Goal: Navigation & Orientation: Find specific page/section

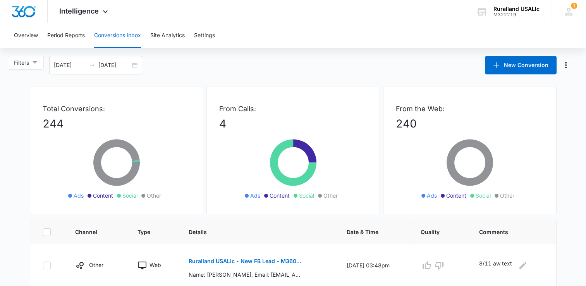
drag, startPoint x: 539, startPoint y: 0, endPoint x: 561, endPoint y: 31, distance: 37.7
click at [561, 31] on div "Overview Period Reports Conversions Inbox Site Analytics Settings" at bounding box center [292, 35] width 567 height 25
